Goal: Find specific page/section

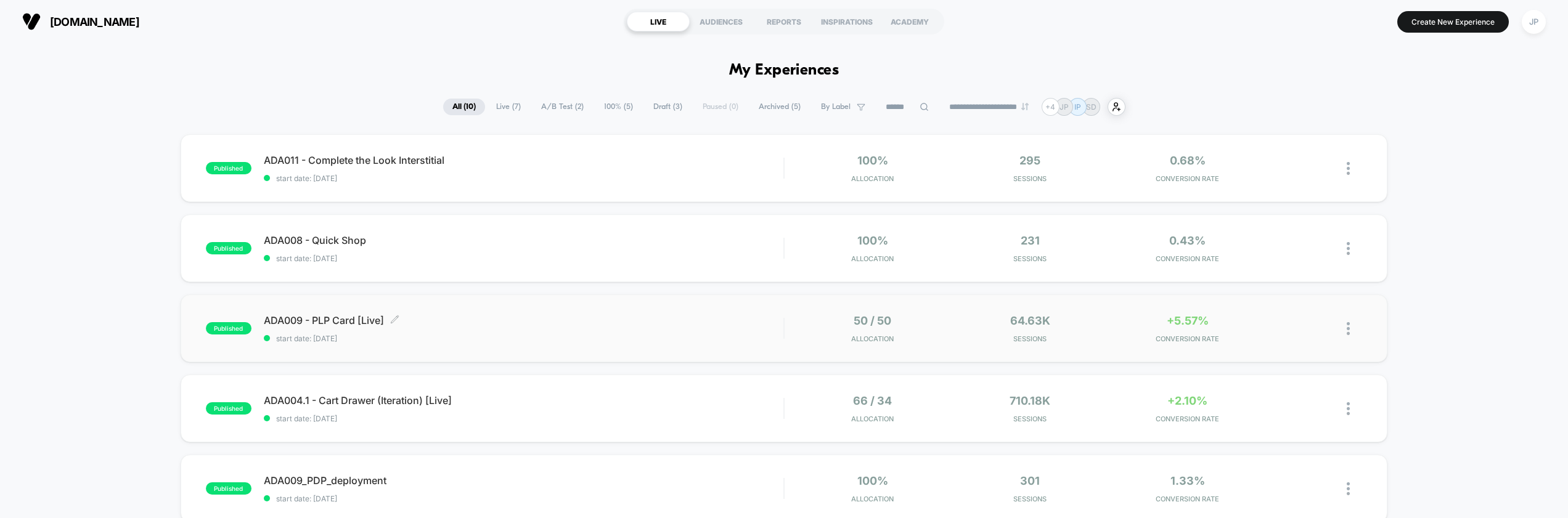
click at [607, 325] on span "ADA009 - PLP Card [Live] Click to edit experience details" at bounding box center [524, 320] width 520 height 12
